Goal: Obtain resource: Download file/media

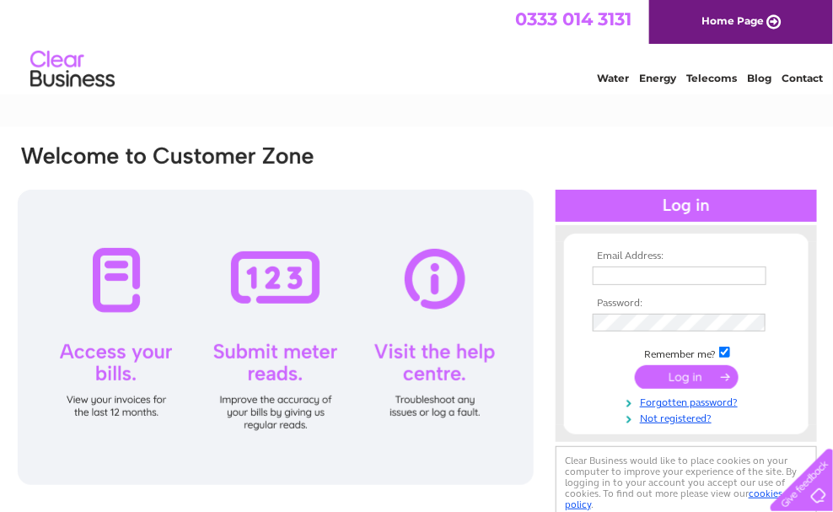
type input "tina@centaurproperties.co.uk"
drag, startPoint x: 694, startPoint y: 376, endPoint x: 702, endPoint y: 359, distance: 18.5
click at [694, 375] on input "submit" at bounding box center [687, 377] width 104 height 24
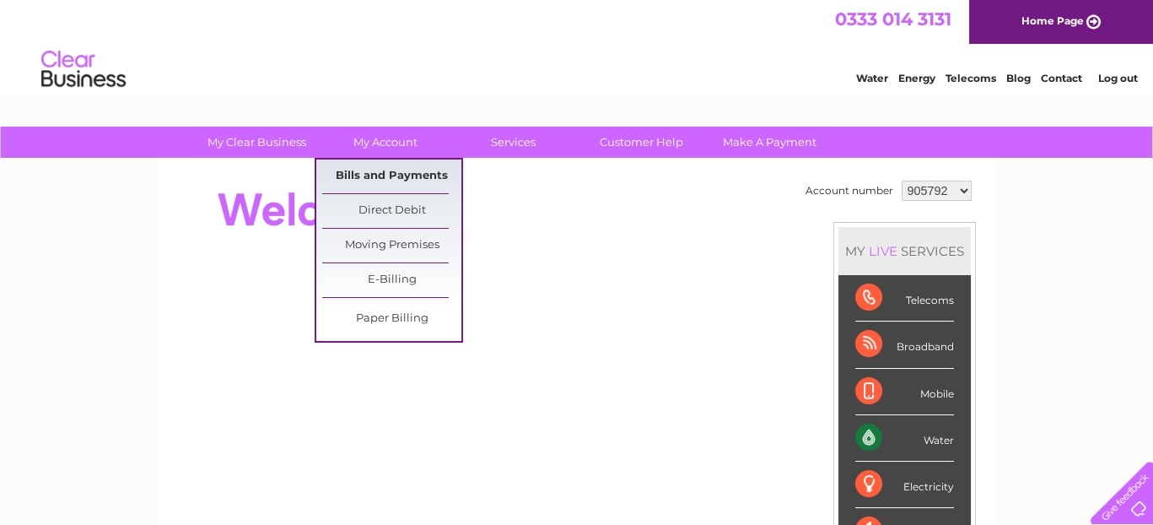
click at [386, 170] on link "Bills and Payments" at bounding box center [391, 176] width 139 height 34
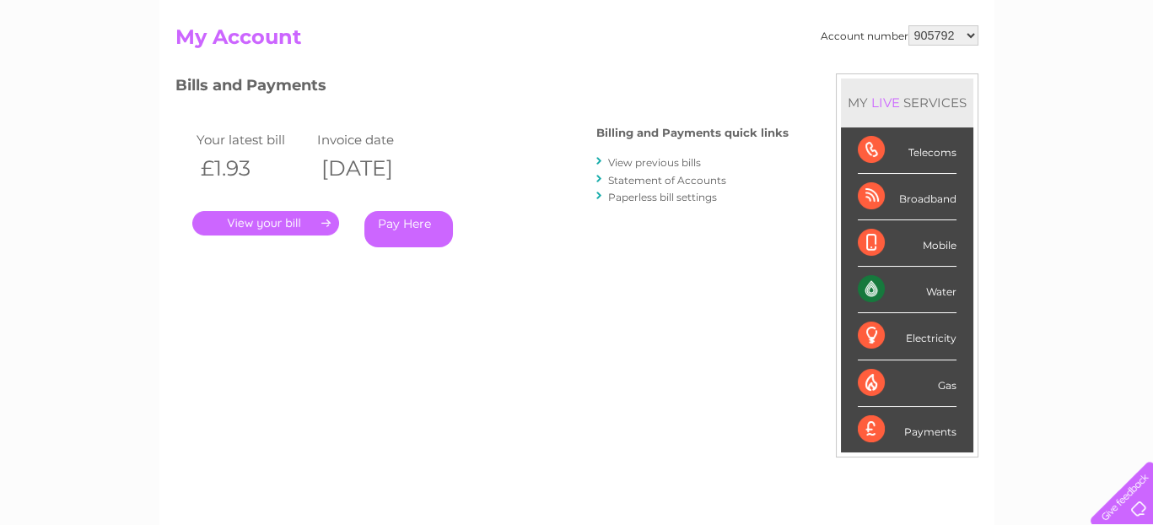
scroll to position [169, 0]
drag, startPoint x: 283, startPoint y: 224, endPoint x: 412, endPoint y: 241, distance: 131.1
click at [284, 224] on link "." at bounding box center [265, 222] width 147 height 24
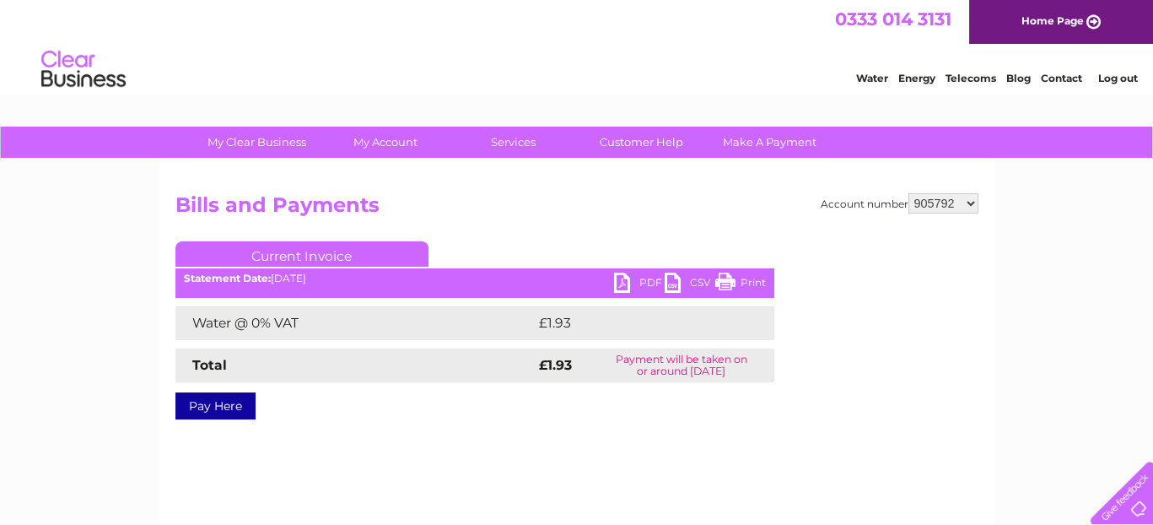
click at [633, 278] on link "PDF" at bounding box center [639, 284] width 51 height 24
click at [972, 200] on select "905792 932797 949087 949090 949091 957485 971073 975427 975846 995445 1089306 1…" at bounding box center [943, 203] width 70 height 20
select select "932797"
click at [909, 193] on select "905792 932797 949087 949090 949091 957485 971073 975427 975846 995445 1089306 1…" at bounding box center [943, 203] width 70 height 20
click at [648, 275] on link "PDF" at bounding box center [639, 284] width 51 height 24
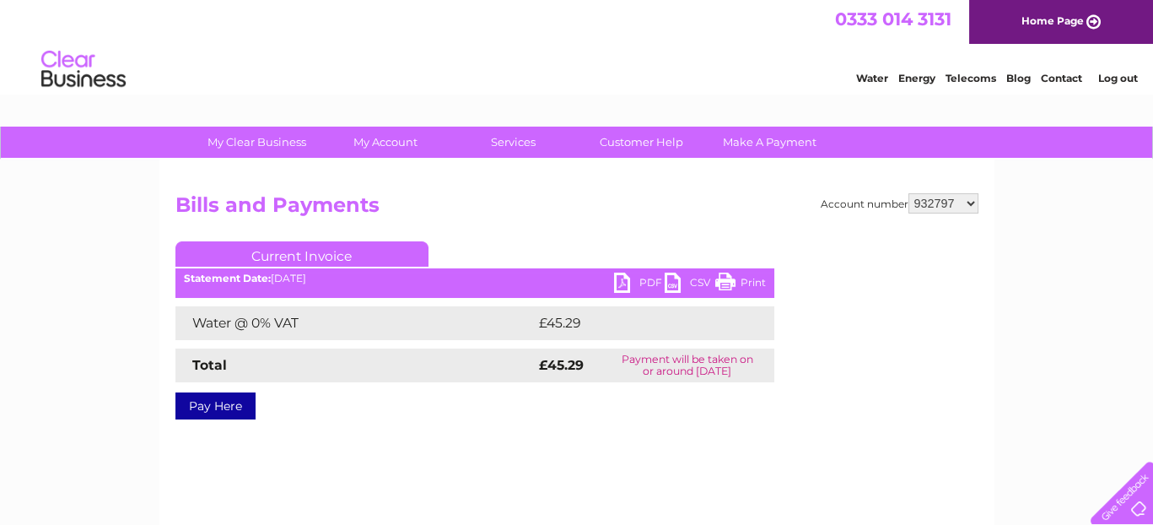
click at [961, 201] on select "905792 932797 949087 949090 949091 957485 971073 975427 975846 995445 1089306 1…" at bounding box center [943, 203] width 70 height 20
select select "949087"
click at [909, 193] on select "905792 932797 949087 949090 949091 957485 971073 975427 975846 995445 1089306 1…" at bounding box center [943, 203] width 70 height 20
click at [644, 284] on link "PDF" at bounding box center [639, 284] width 51 height 24
click at [925, 202] on select "905792 932797 949087 949090 949091 957485 971073 975427 975846 995445 1089306 1…" at bounding box center [943, 203] width 70 height 20
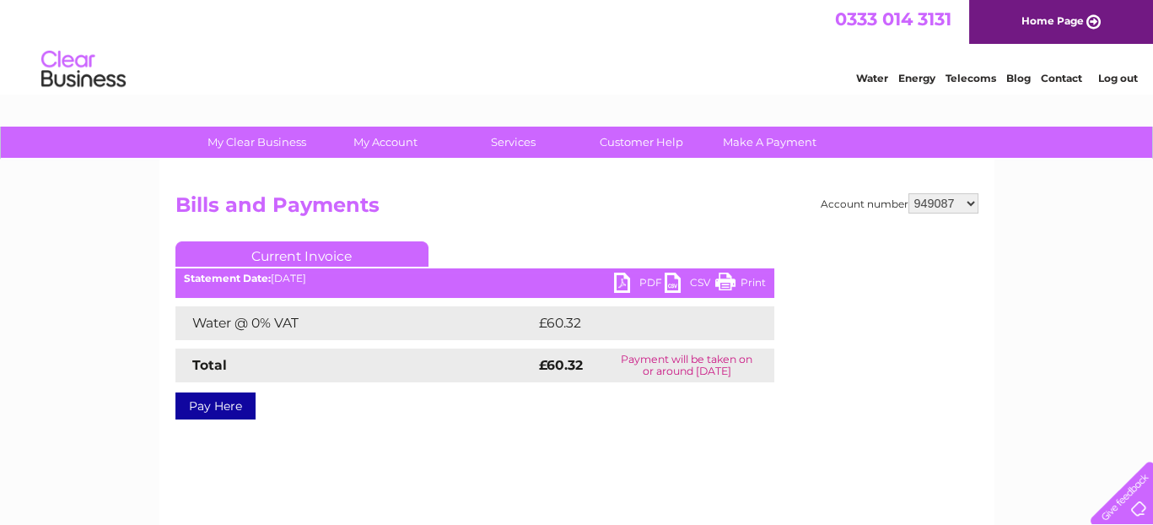
select select "949090"
click at [909, 193] on select "905792 932797 949087 949090 949091 957485 971073 975427 975846 995445 1089306 1…" at bounding box center [943, 203] width 70 height 20
click at [638, 283] on link "PDF" at bounding box center [639, 284] width 51 height 24
click at [955, 200] on select "905792 932797 949087 949090 949091 957485 971073 975427 975846 995445 1089306 1…" at bounding box center [943, 203] width 70 height 20
select select "949091"
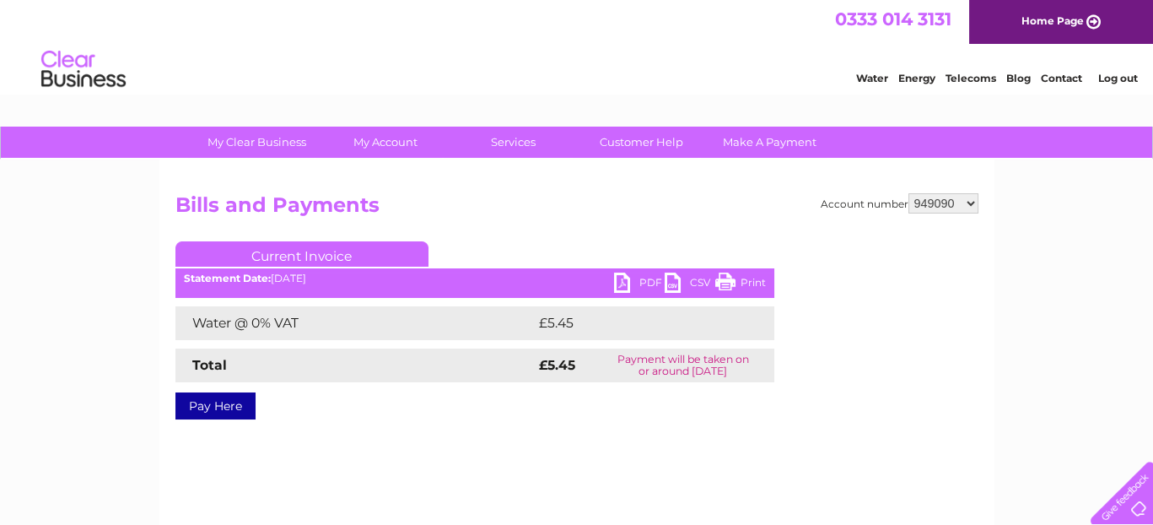
click at [909, 193] on select "905792 932797 949087 949090 949091 957485 971073 975427 975846 995445 1089306 1…" at bounding box center [943, 203] width 70 height 20
click at [947, 202] on select "905792 932797 949087 949090 949091 957485 971073 975427 975846 995445 1089306 1…" at bounding box center [943, 203] width 70 height 20
select select "957485"
click at [909, 193] on select "905792 932797 949087 949090 949091 957485 971073 975427 975846 995445 1089306 1…" at bounding box center [943, 203] width 70 height 20
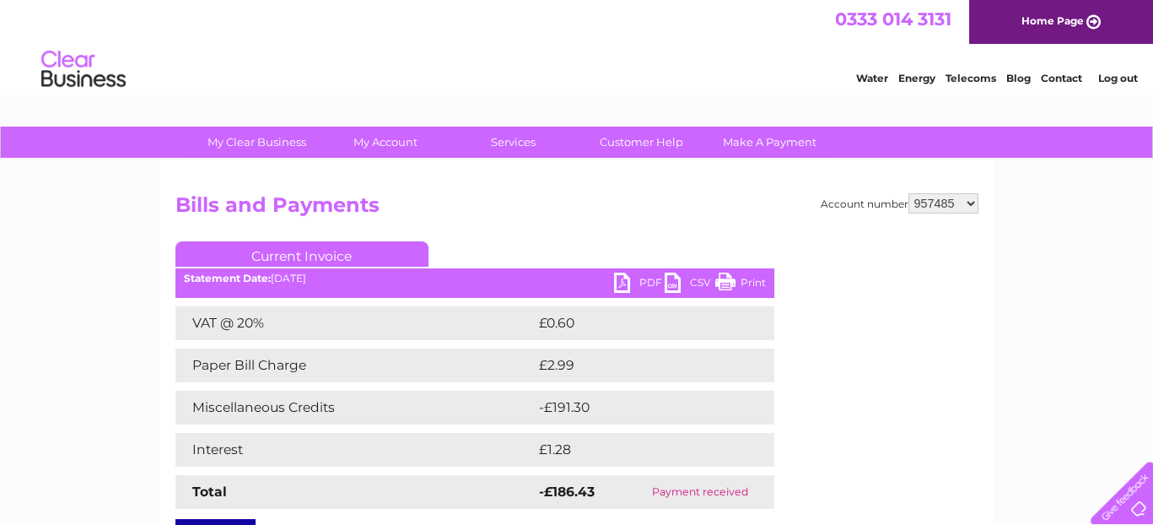
click at [934, 207] on select "905792 932797 949087 949090 949091 957485 971073 975427 975846 995445 1089306 1…" at bounding box center [943, 203] width 70 height 20
select select "971073"
click at [909, 193] on select "905792 932797 949087 949090 949091 957485 971073 975427 975846 995445 1089306 1…" at bounding box center [943, 203] width 70 height 20
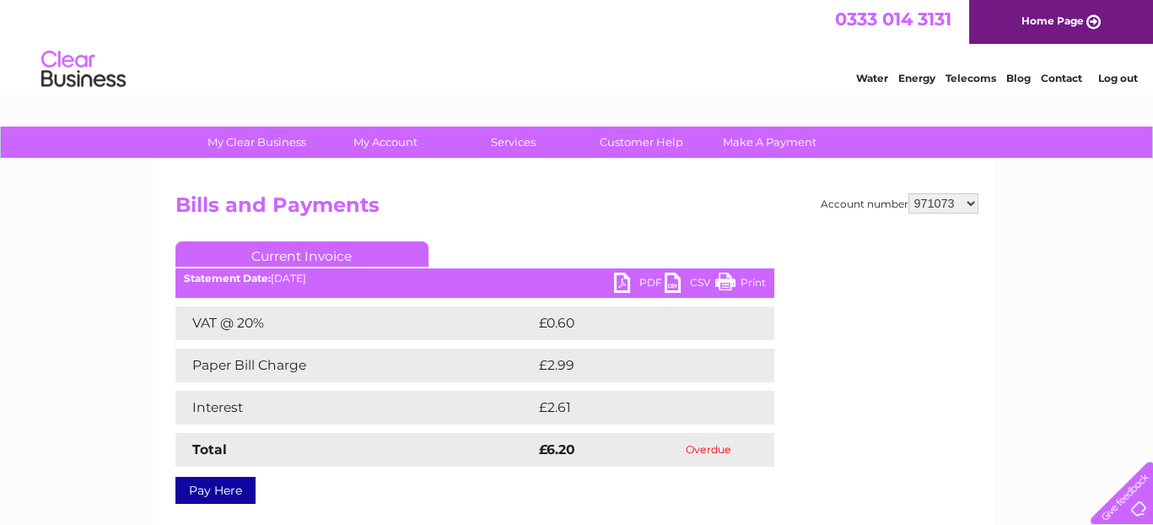
click at [936, 199] on select "905792 932797 949087 949090 949091 957485 971073 975427 975846 995445 1089306 1…" at bounding box center [943, 203] width 70 height 20
select select "975427"
click at [909, 193] on select "905792 932797 949087 949090 949091 957485 971073 975427 975846 995445 1089306 1…" at bounding box center [943, 203] width 70 height 20
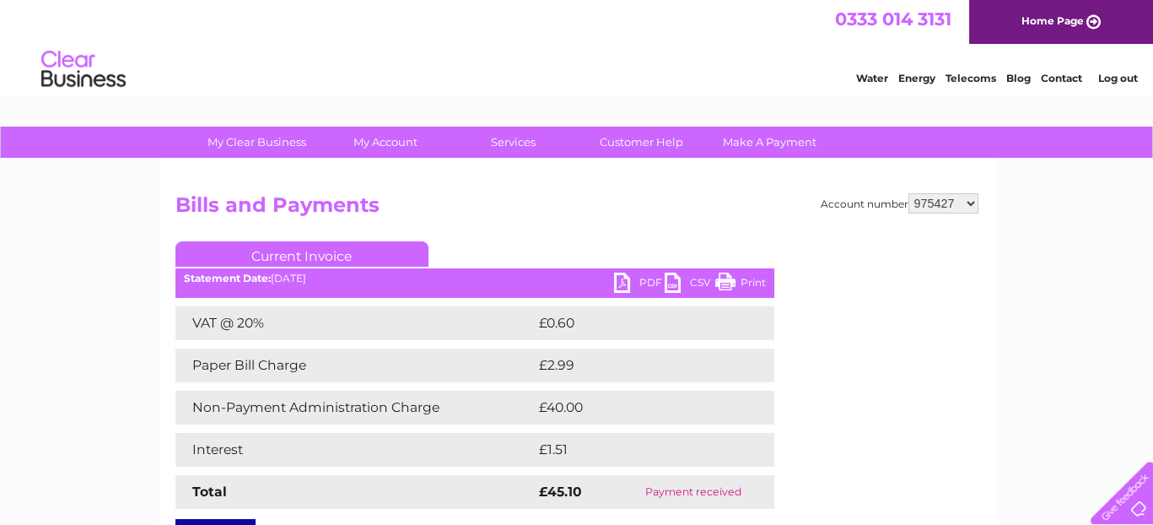
click at [937, 207] on select "905792 932797 949087 949090 949091 957485 971073 975427 975846 995445 1089306 1…" at bounding box center [943, 203] width 70 height 20
select select "975846"
click at [909, 193] on select "905792 932797 949087 949090 949091 957485 971073 975427 975846 995445 1089306 1…" at bounding box center [943, 203] width 70 height 20
click at [949, 202] on select "905792 932797 949087 949090 949091 957485 971073 975427 975846 995445 1089306 1…" at bounding box center [943, 203] width 70 height 20
select select "995445"
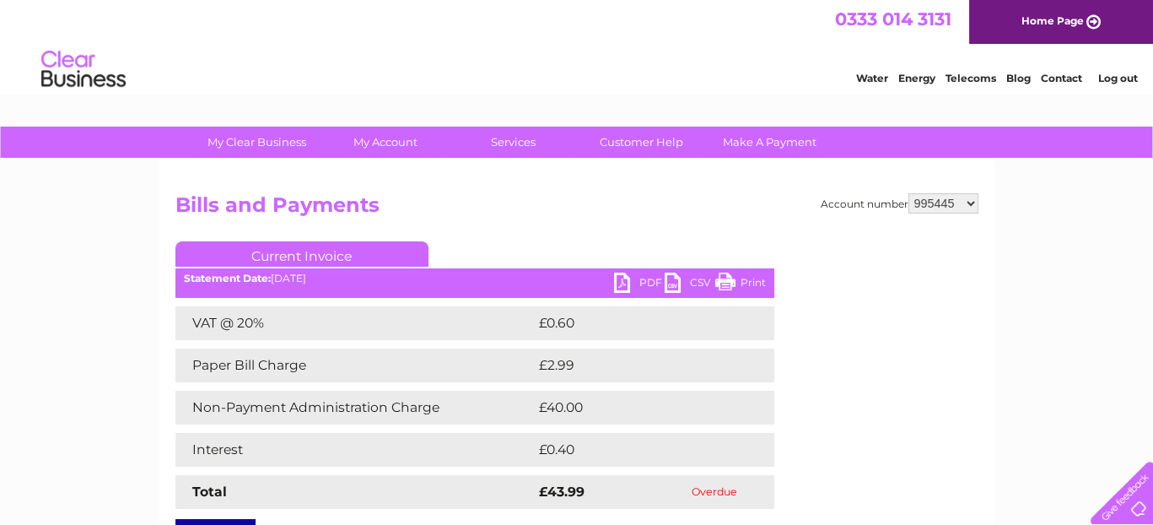
click at [909, 193] on select "905792 932797 949087 949090 949091 957485 971073 975427 975846 995445 1089306 1…" at bounding box center [943, 203] width 70 height 20
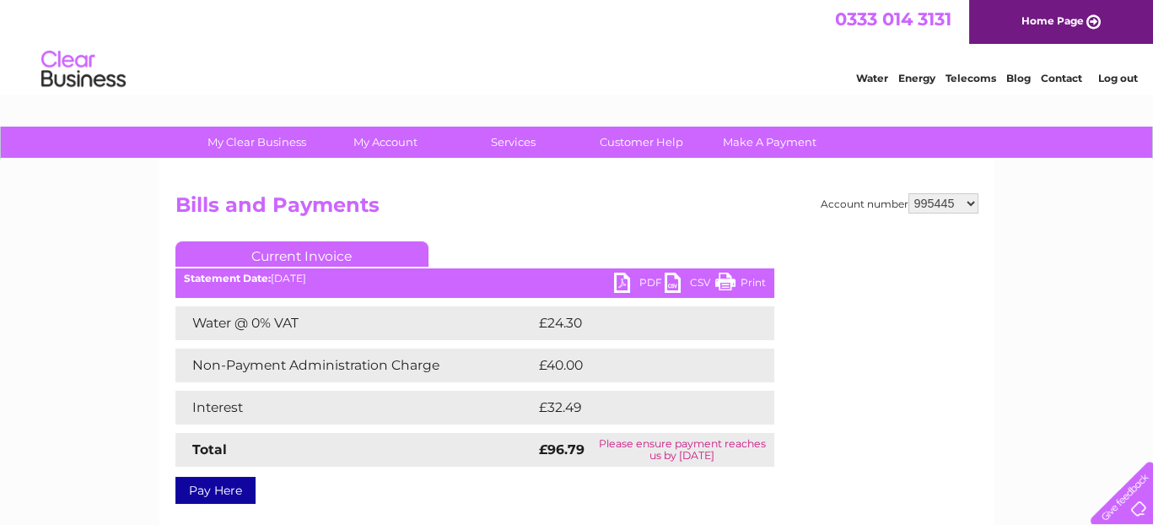
click at [649, 284] on link "PDF" at bounding box center [639, 284] width 51 height 24
click at [953, 202] on select "905792 932797 949087 949090 949091 957485 971073 975427 975846 995445 1089306 1…" at bounding box center [943, 203] width 70 height 20
select select "1089306"
click at [909, 193] on select "905792 932797 949087 949090 949091 957485 971073 975427 975846 995445 1089306 1…" at bounding box center [943, 203] width 70 height 20
click at [943, 198] on select "905792 932797 949087 949090 949091 957485 971073 975427 975846 995445 1089306 1…" at bounding box center [943, 203] width 70 height 20
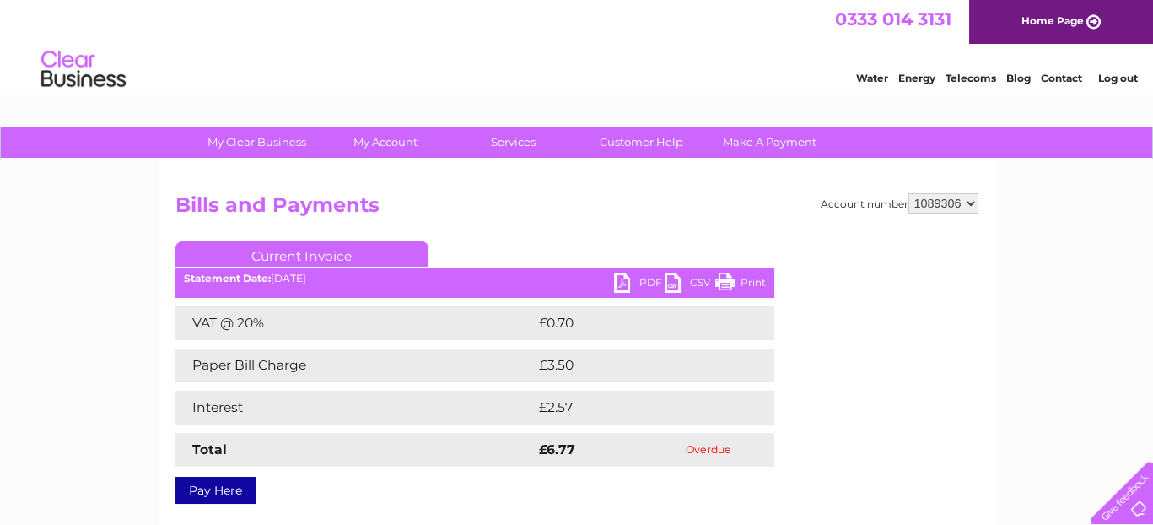
select select "1089310"
click at [909, 193] on select "905792 932797 949087 949090 949091 957485 971073 975427 975846 995445 1089306 1…" at bounding box center [943, 203] width 70 height 20
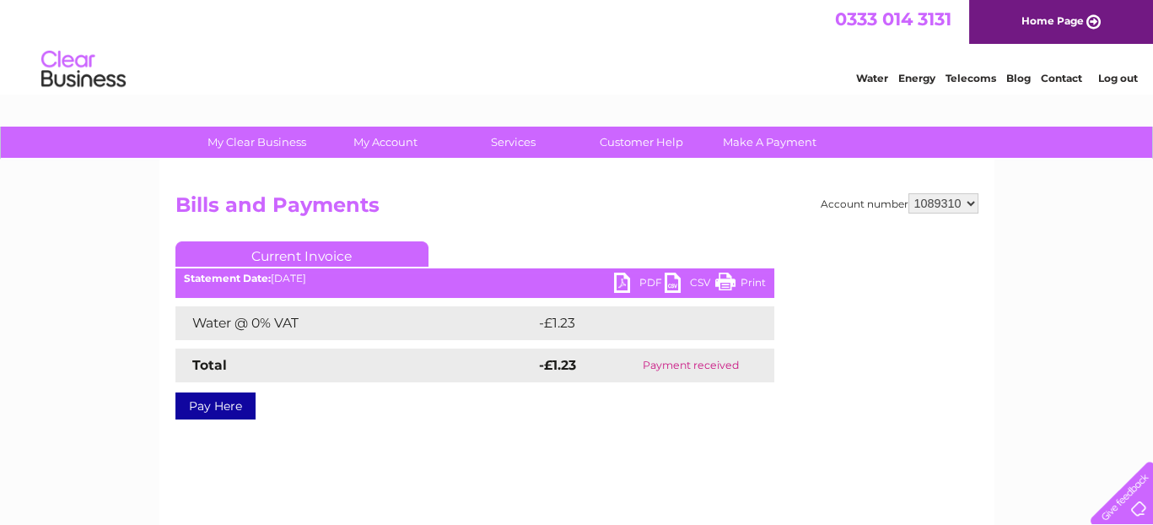
click at [932, 202] on select "905792 932797 949087 949090 949091 957485 971073 975427 975846 995445 1089306 1…" at bounding box center [943, 203] width 70 height 20
select select "1089311"
click at [909, 193] on select "905792 932797 949087 949090 949091 957485 971073 975427 975846 995445 1089306 1…" at bounding box center [943, 203] width 70 height 20
click at [635, 278] on link "PDF" at bounding box center [639, 284] width 51 height 24
click at [1041, 222] on div "My Clear Business Login Details My Details My Preferences Link Account My Accou…" at bounding box center [576, 524] width 1153 height 794
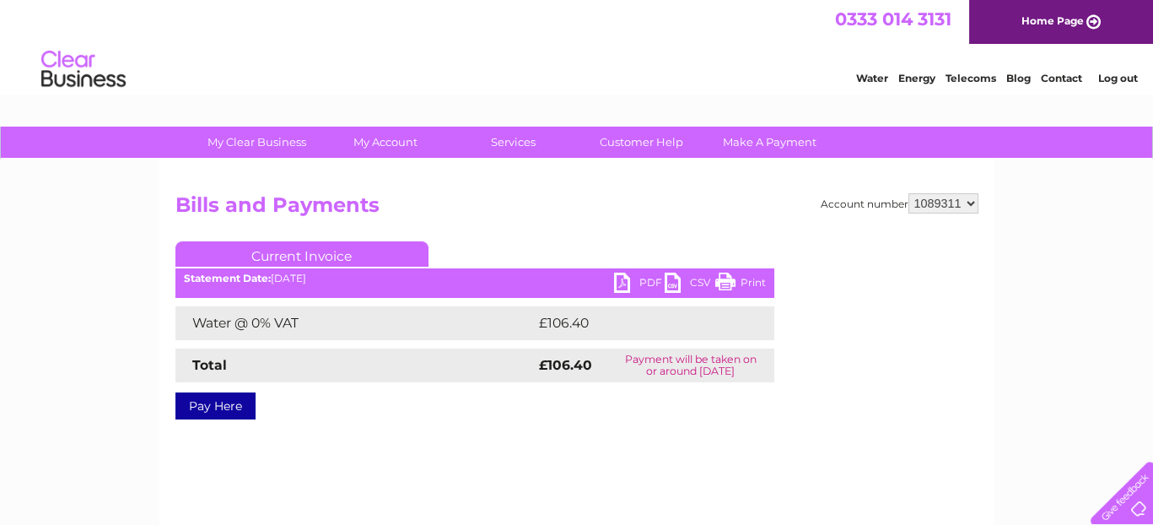
click at [1123, 75] on link "Log out" at bounding box center [1117, 78] width 40 height 13
